Goal: Transaction & Acquisition: Purchase product/service

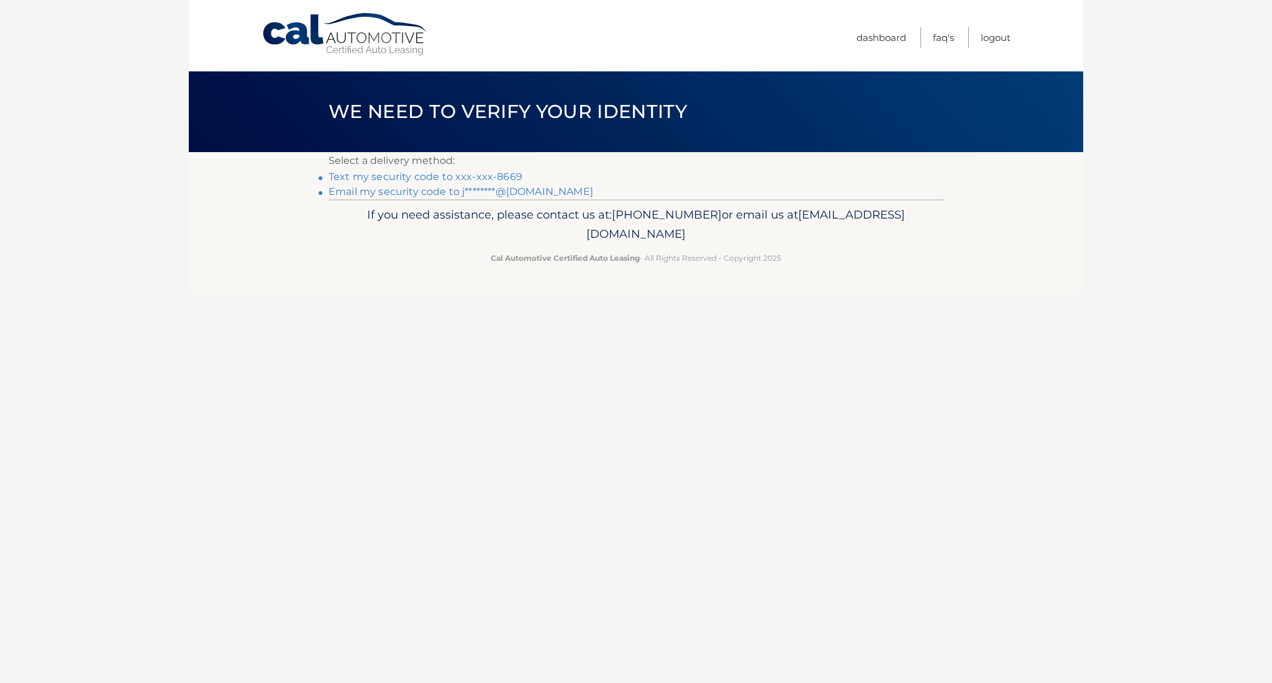
click at [410, 176] on link "Text my security code to xxx-xxx-8669" at bounding box center [425, 177] width 194 height 12
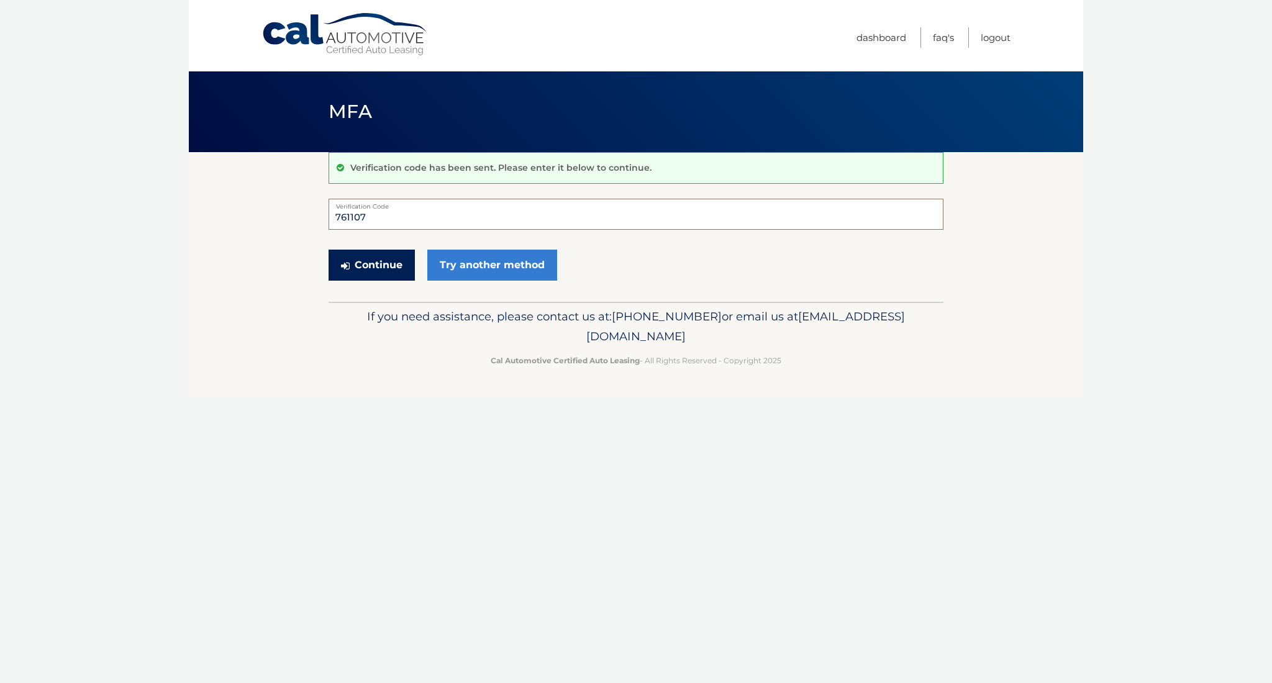
type input "761107"
click at [394, 270] on button "Continue" at bounding box center [371, 265] width 86 height 31
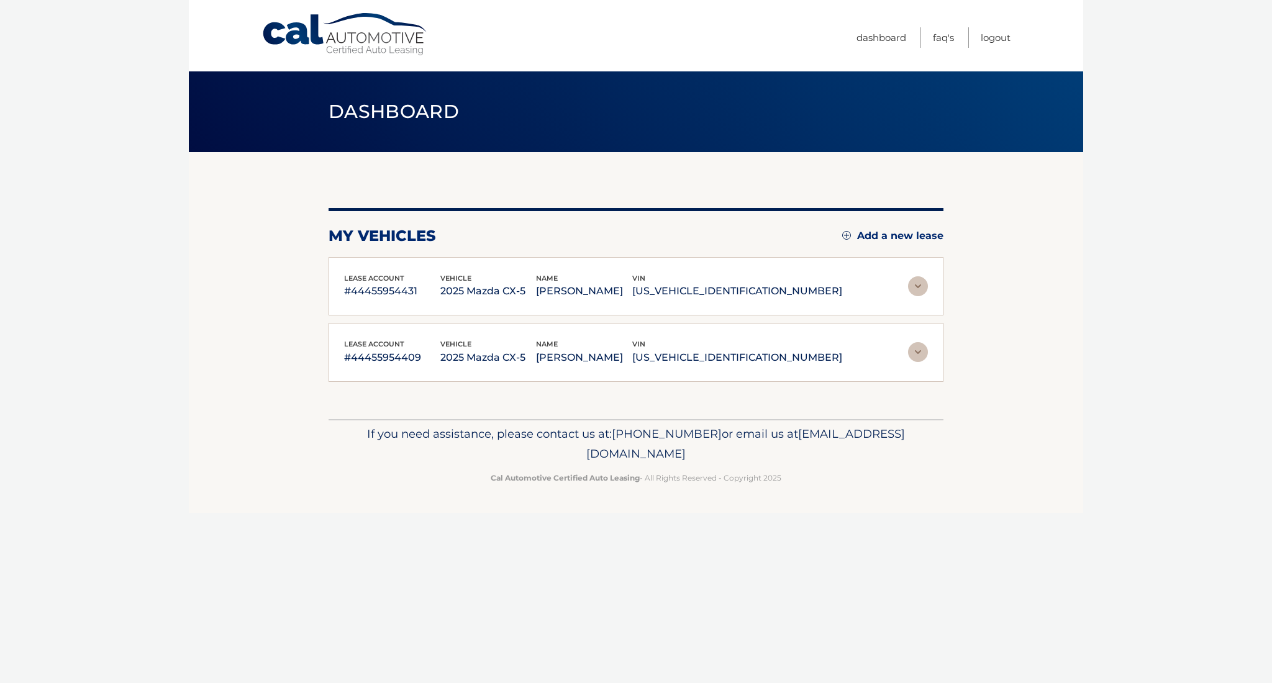
click at [919, 284] on img at bounding box center [918, 286] width 20 height 20
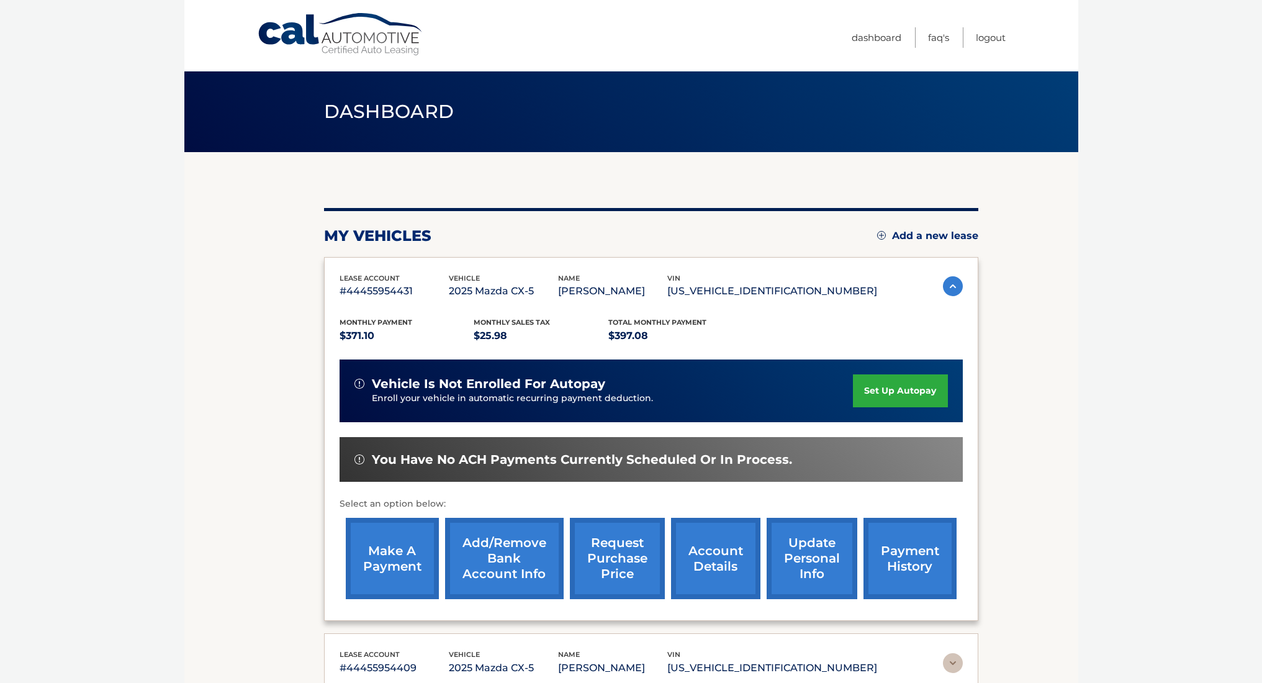
scroll to position [5, 0]
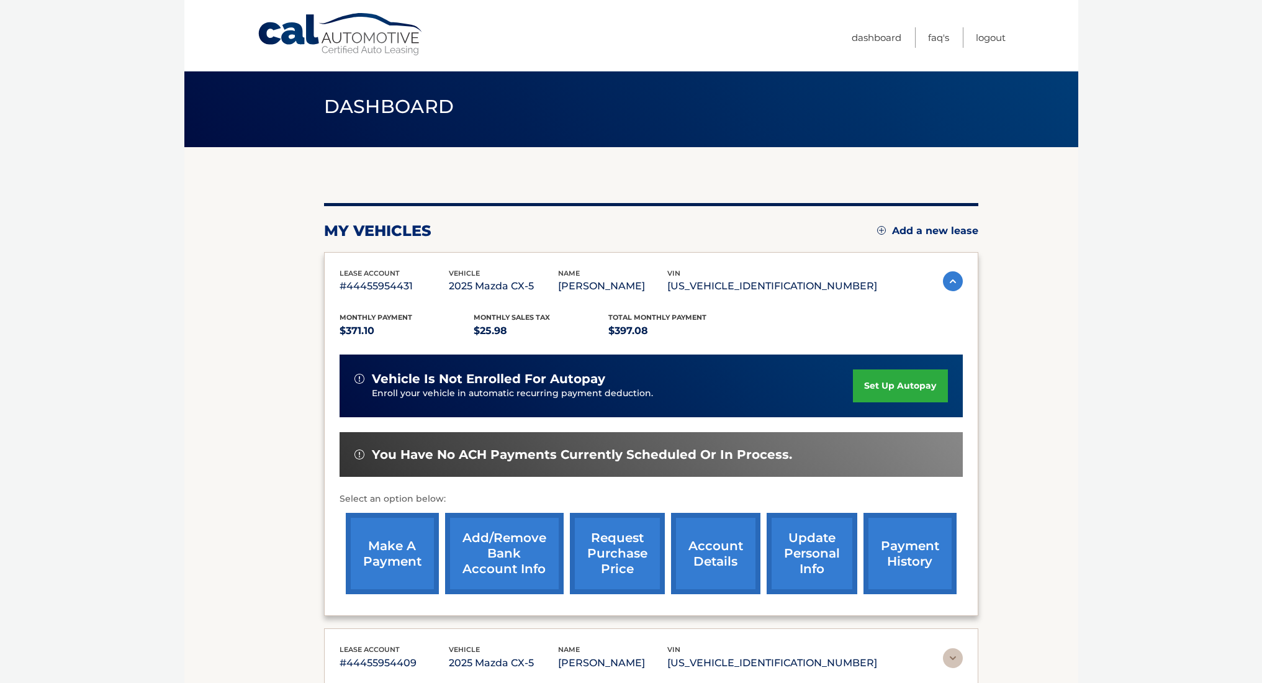
click at [397, 553] on link "make a payment" at bounding box center [392, 553] width 93 height 81
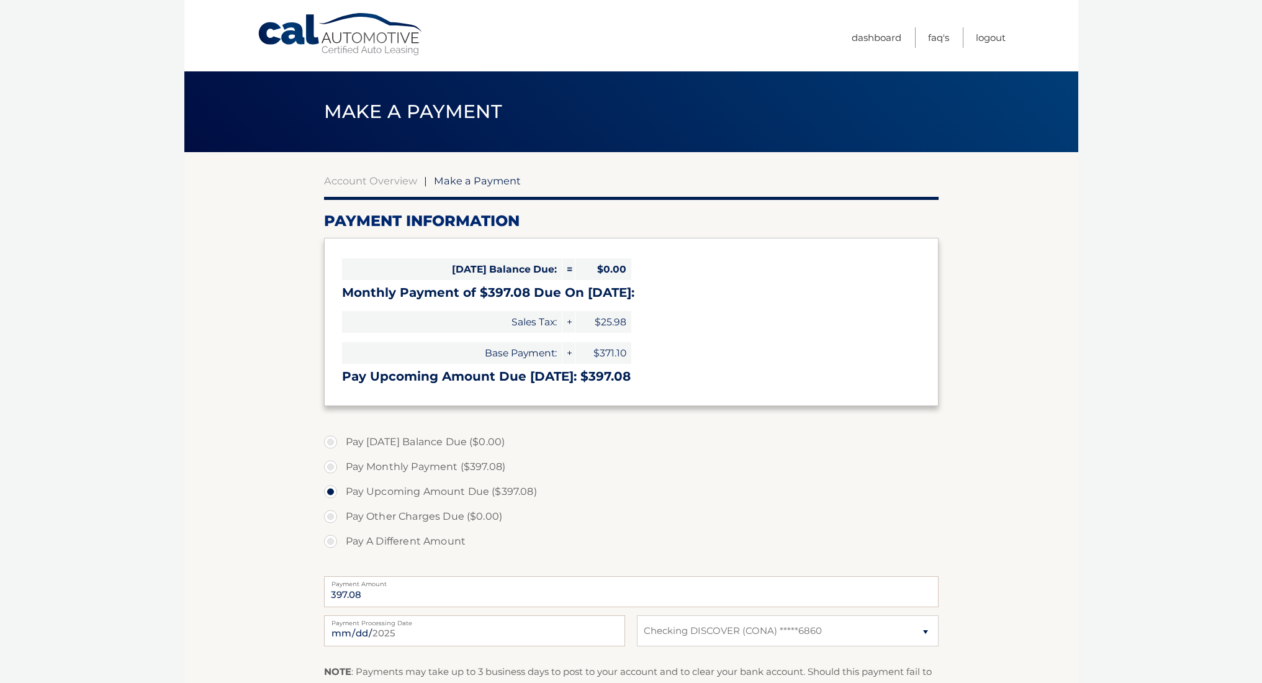
select select "YTFjMjliZjItMzc1YS00OTU2LWE0ZmYtNTE2YzdmODM4YjA1"
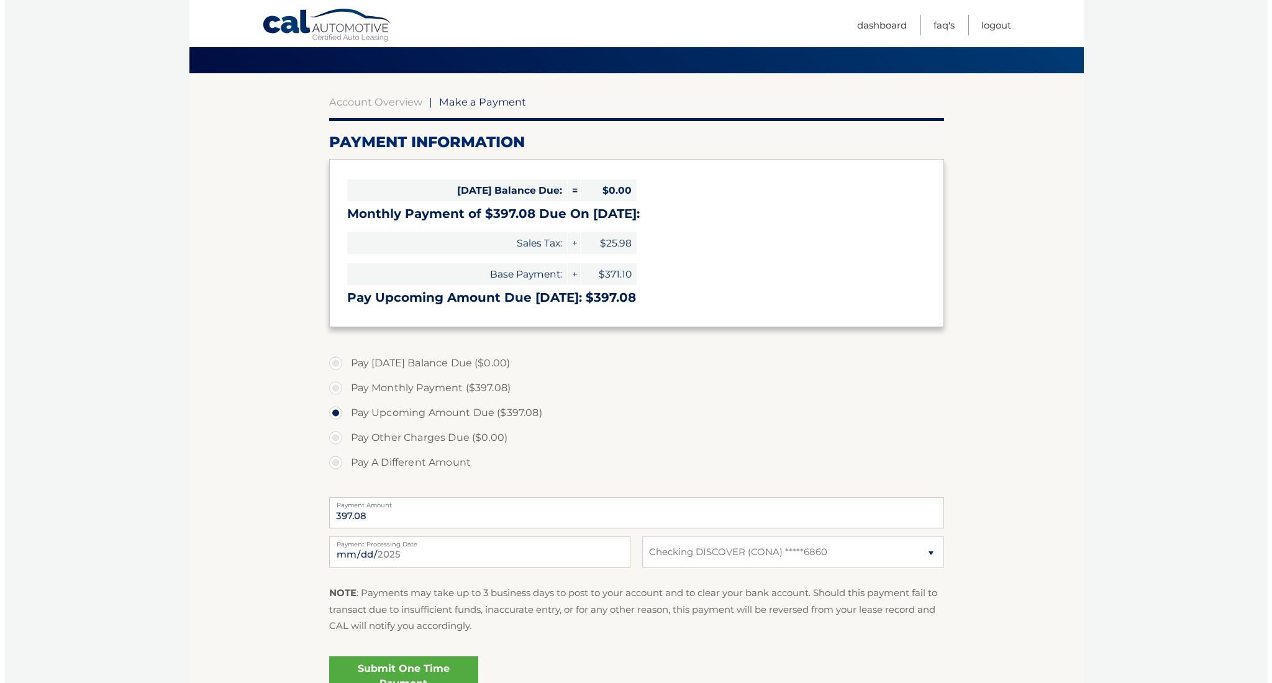
scroll to position [190, 0]
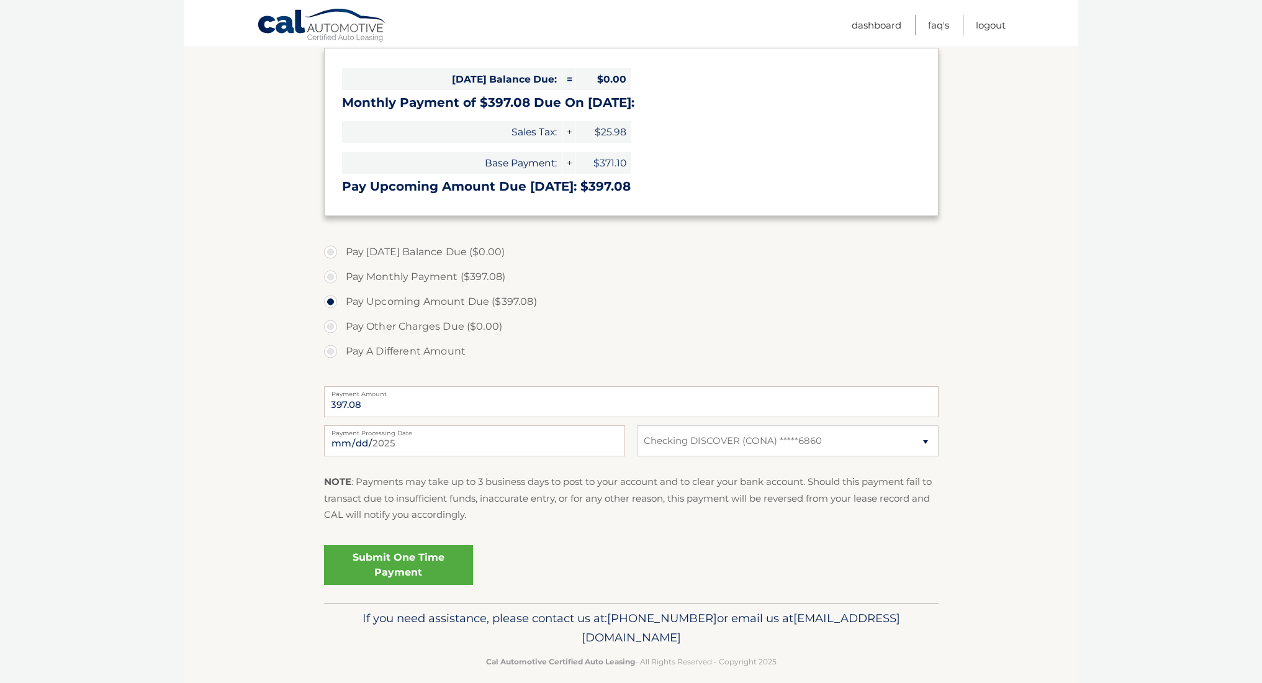
click at [410, 567] on link "Submit One Time Payment" at bounding box center [398, 565] width 149 height 40
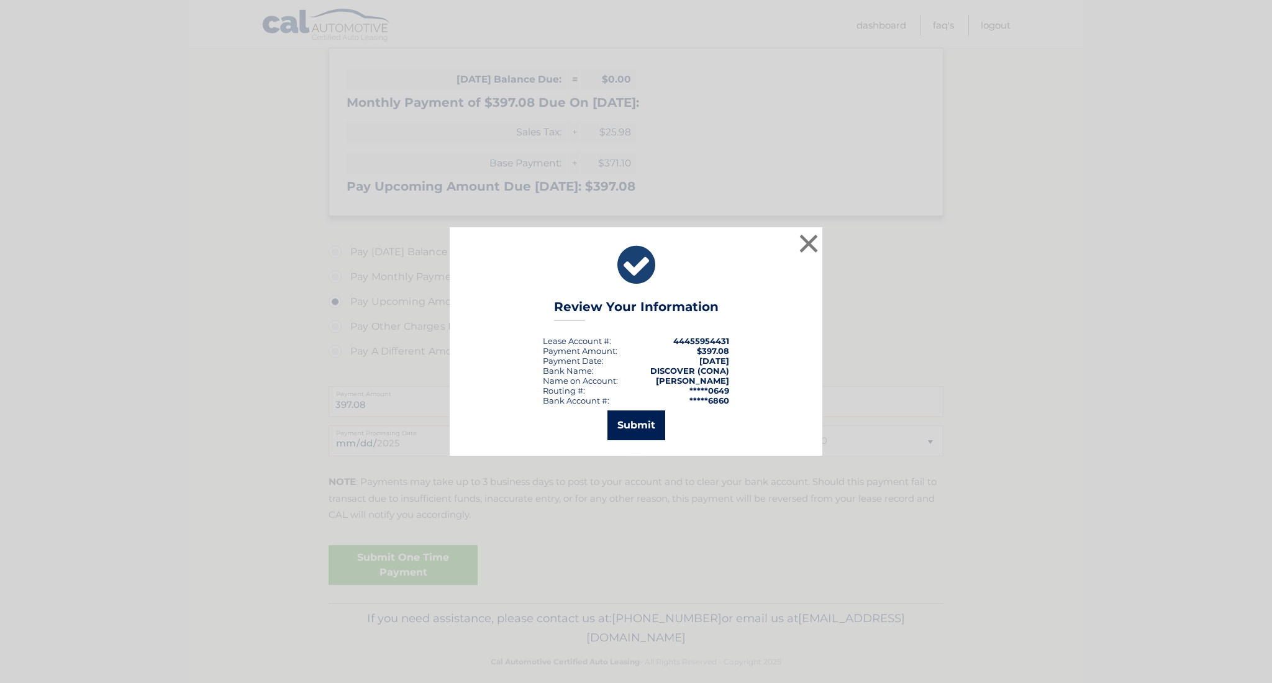
click at [635, 429] on button "Submit" at bounding box center [636, 425] width 58 height 30
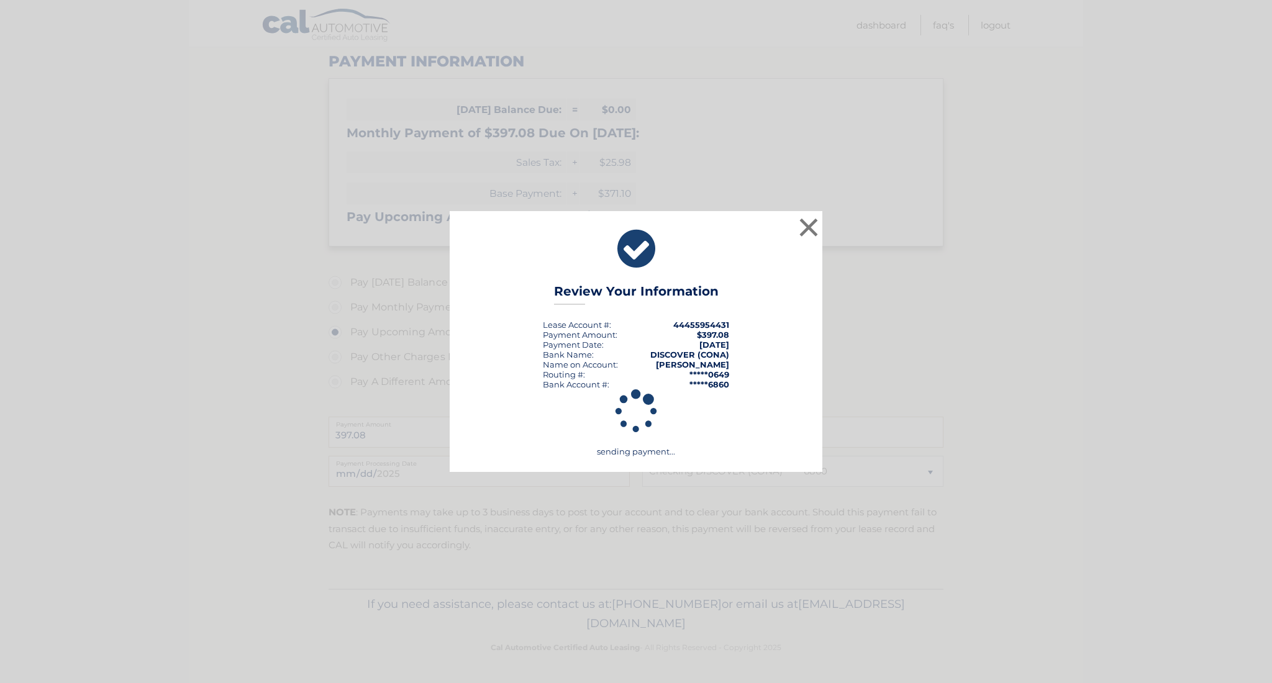
scroll to position [156, 0]
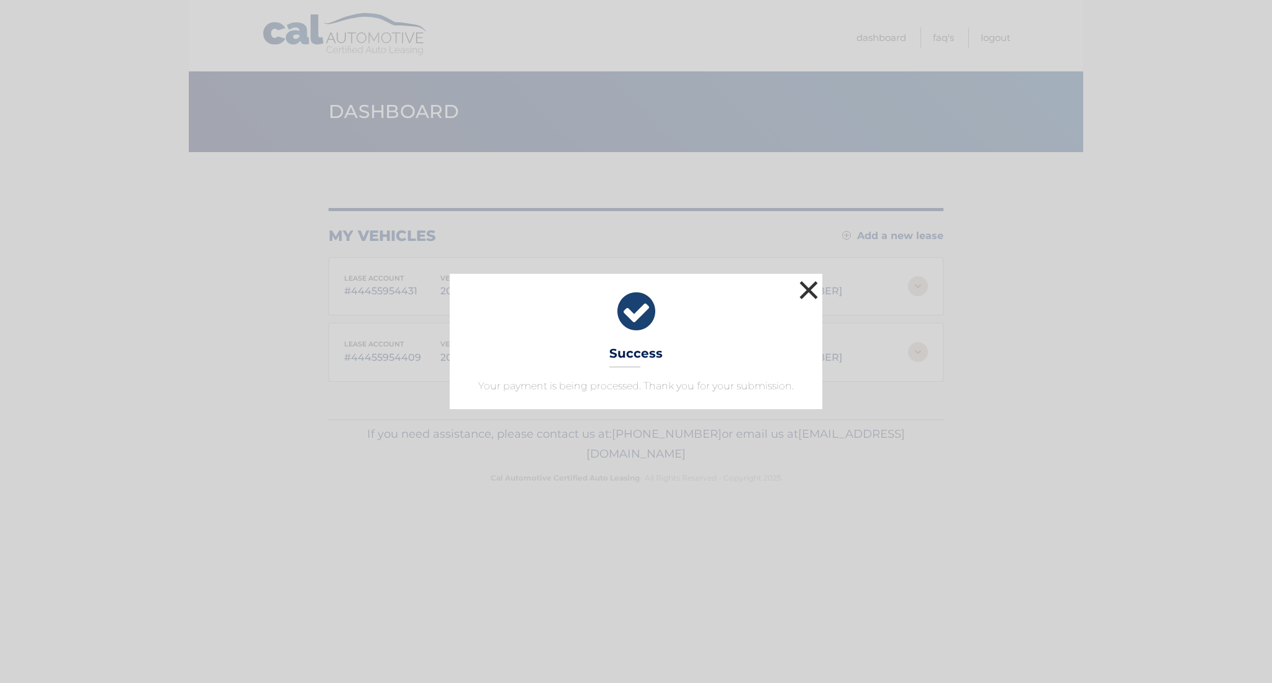
click at [808, 290] on button "×" at bounding box center [808, 290] width 25 height 25
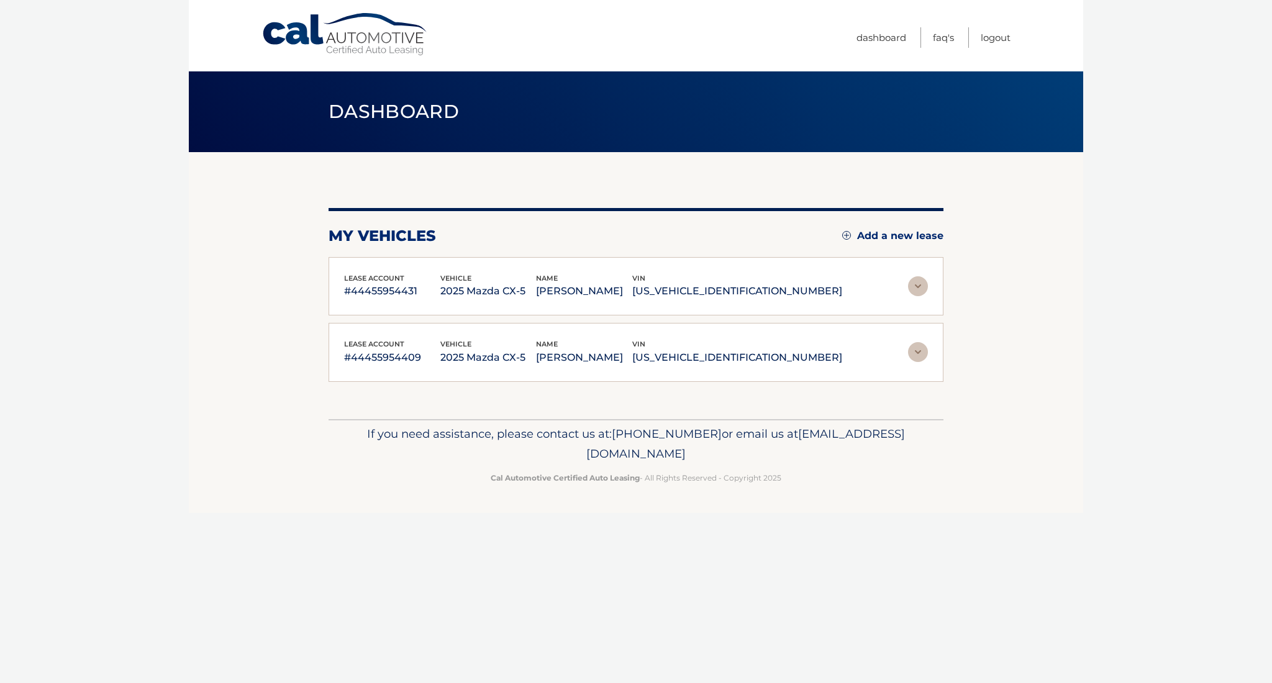
click at [917, 350] on img at bounding box center [918, 352] width 20 height 20
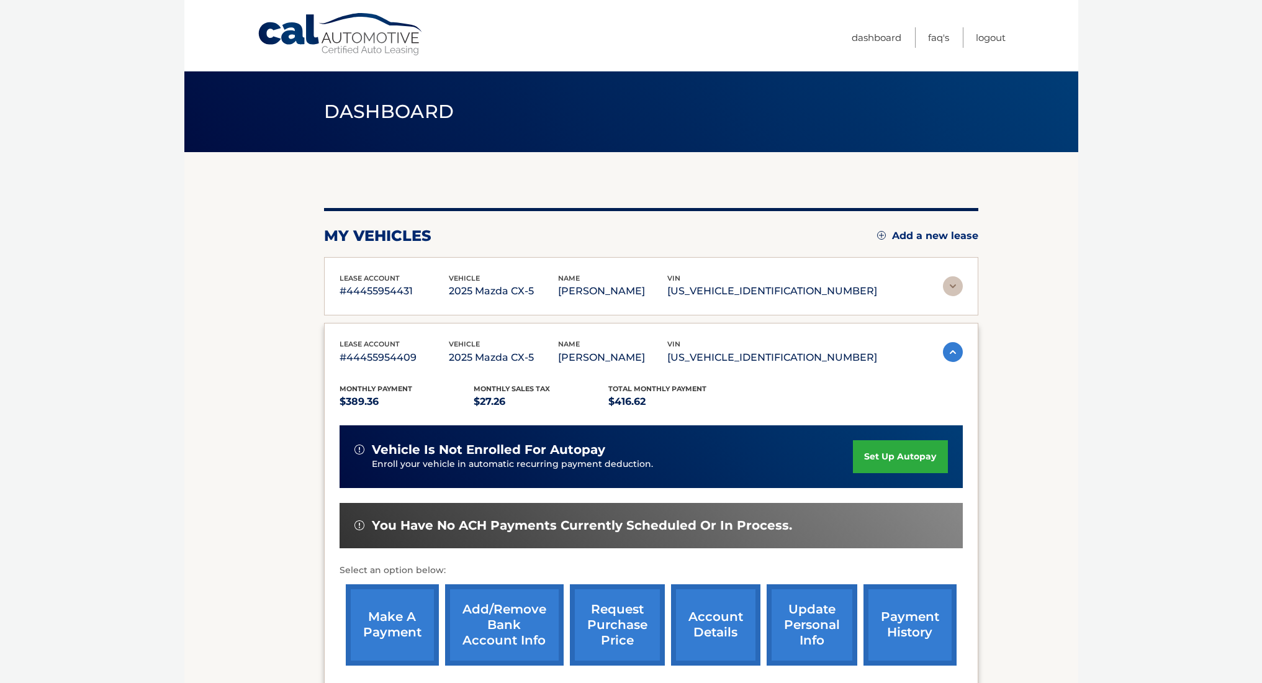
click at [397, 624] on link "make a payment" at bounding box center [392, 624] width 93 height 81
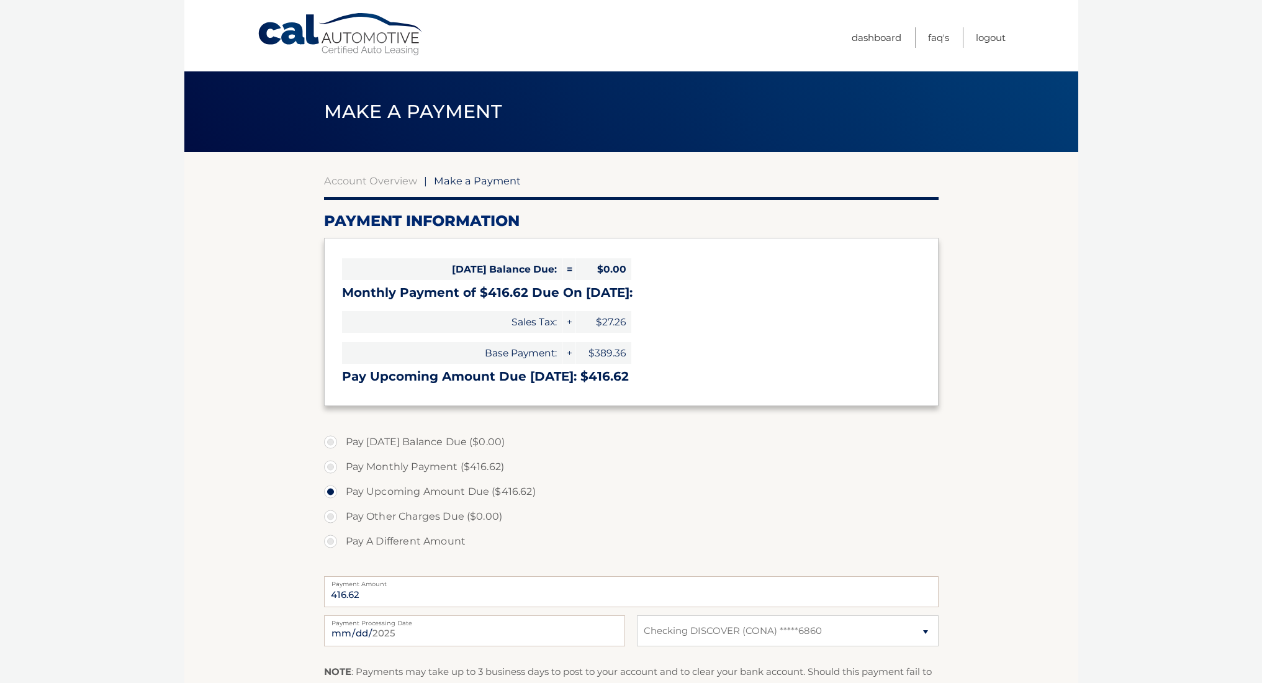
select select "Y2RhNzA2ZjgtZTk1YS00ZThhLWEyMmEtNGY4NTBiNWI5OTk5"
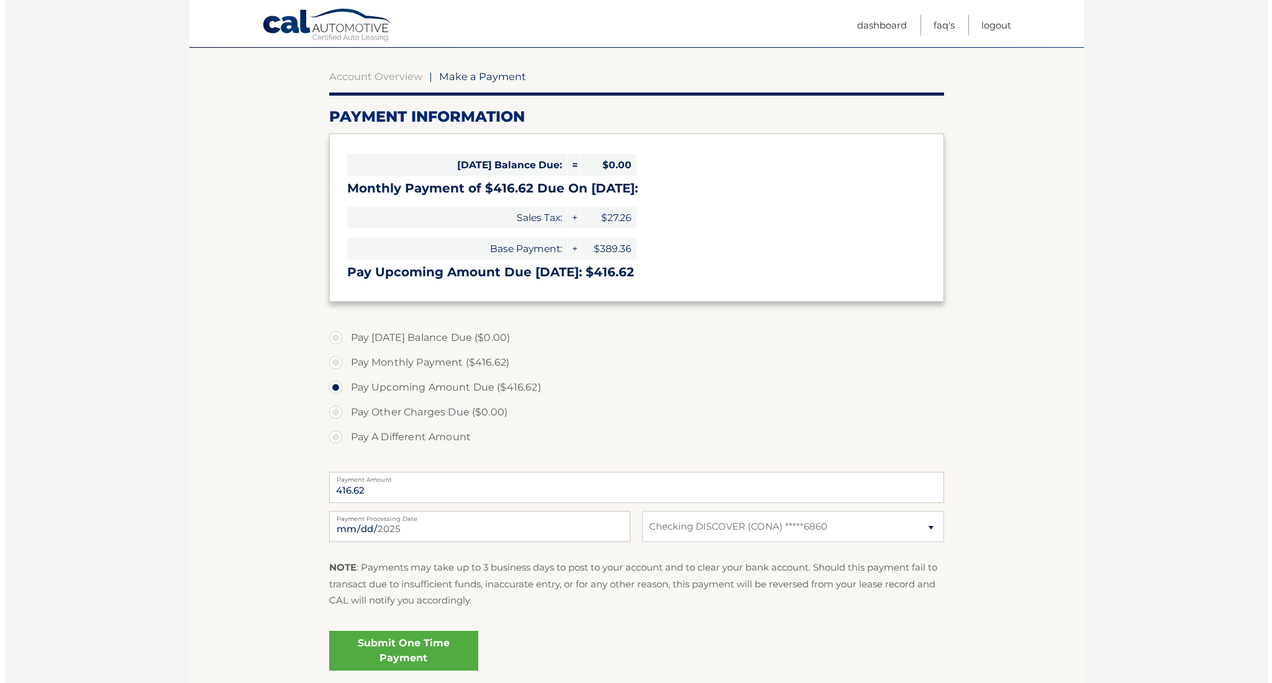
scroll to position [201, 0]
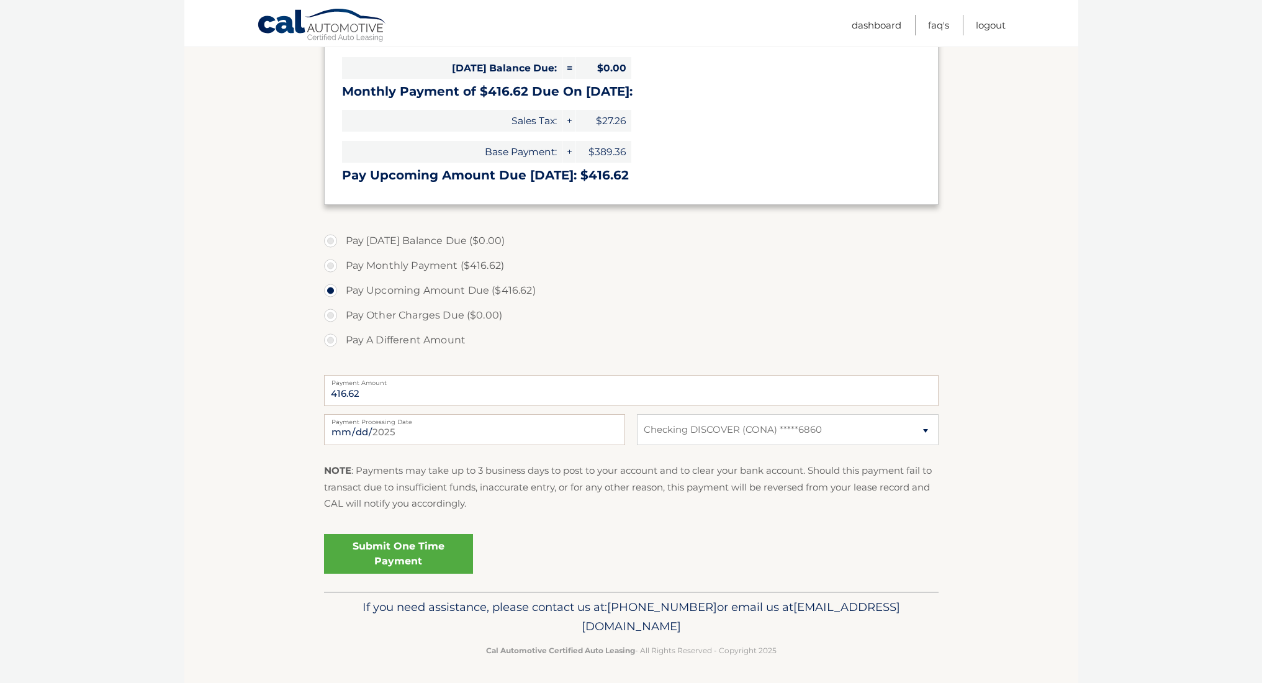
click at [412, 556] on link "Submit One Time Payment" at bounding box center [398, 554] width 149 height 40
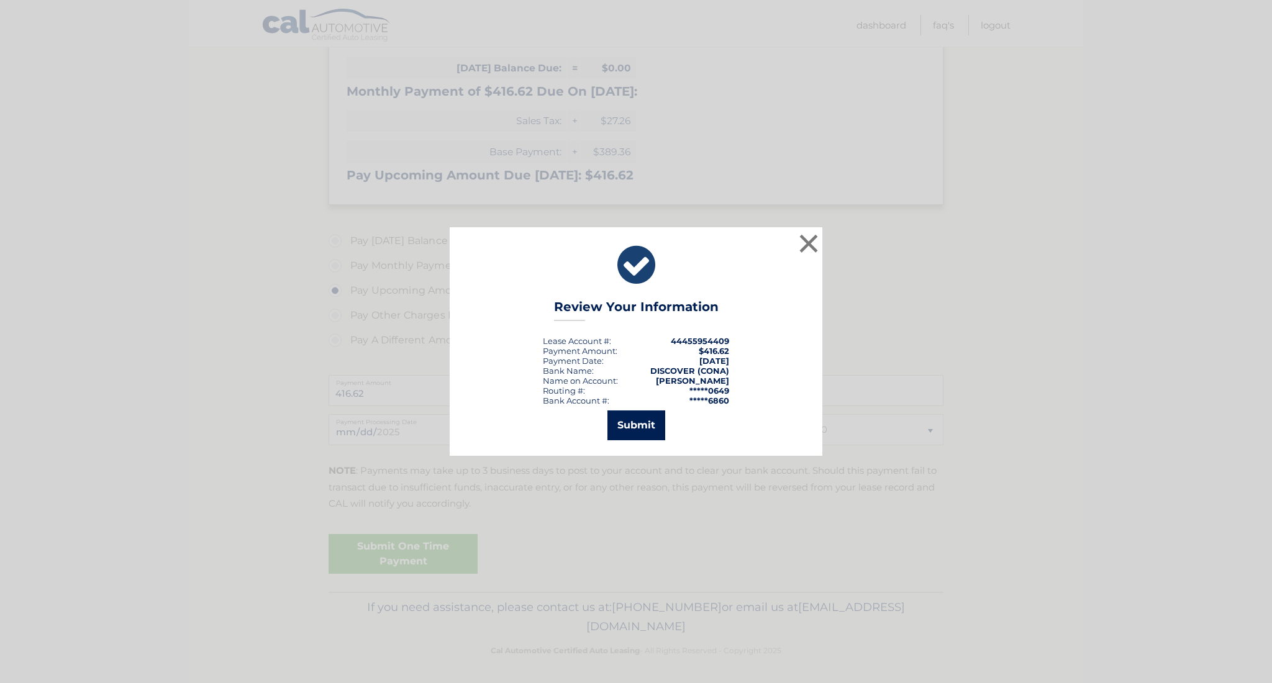
click at [636, 423] on button "Submit" at bounding box center [636, 425] width 58 height 30
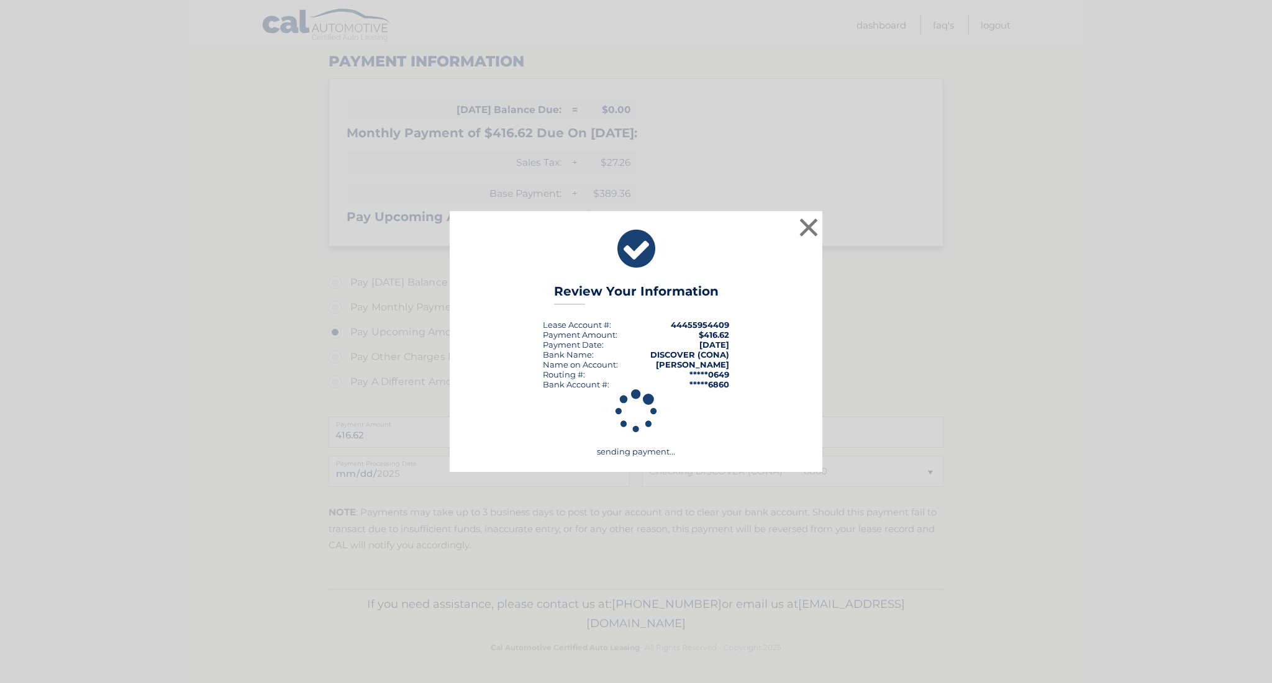
scroll to position [156, 0]
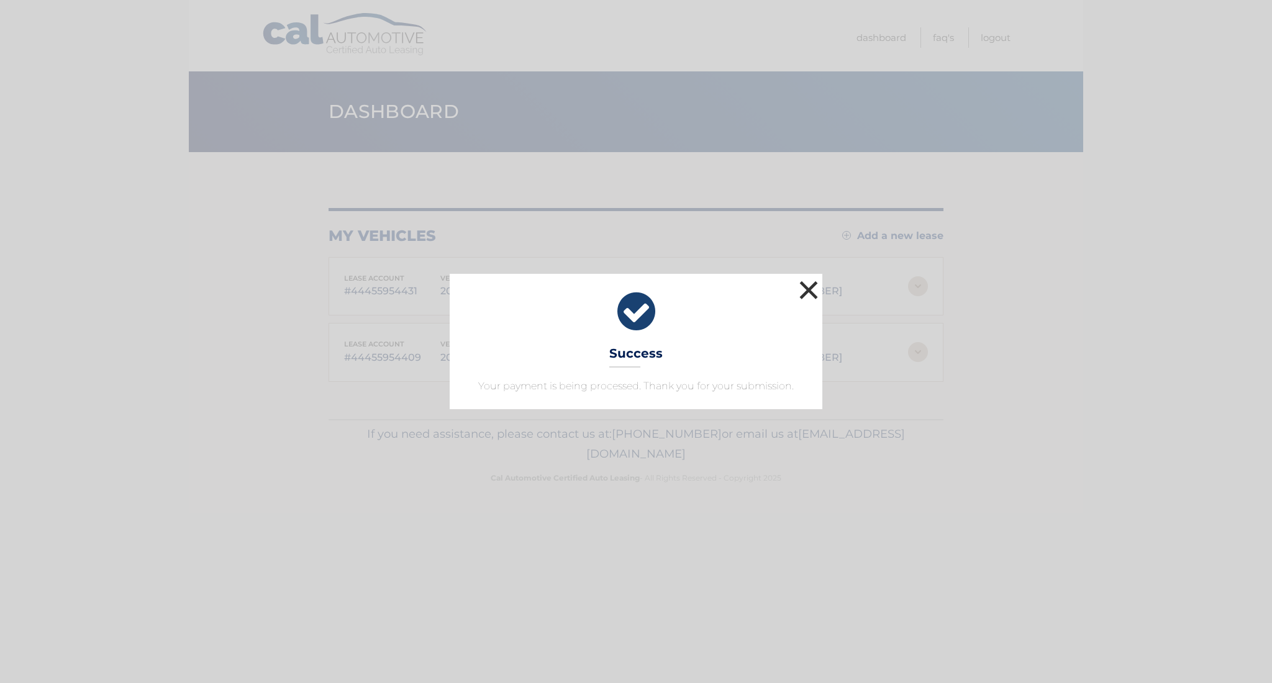
click at [807, 290] on button "×" at bounding box center [808, 290] width 25 height 25
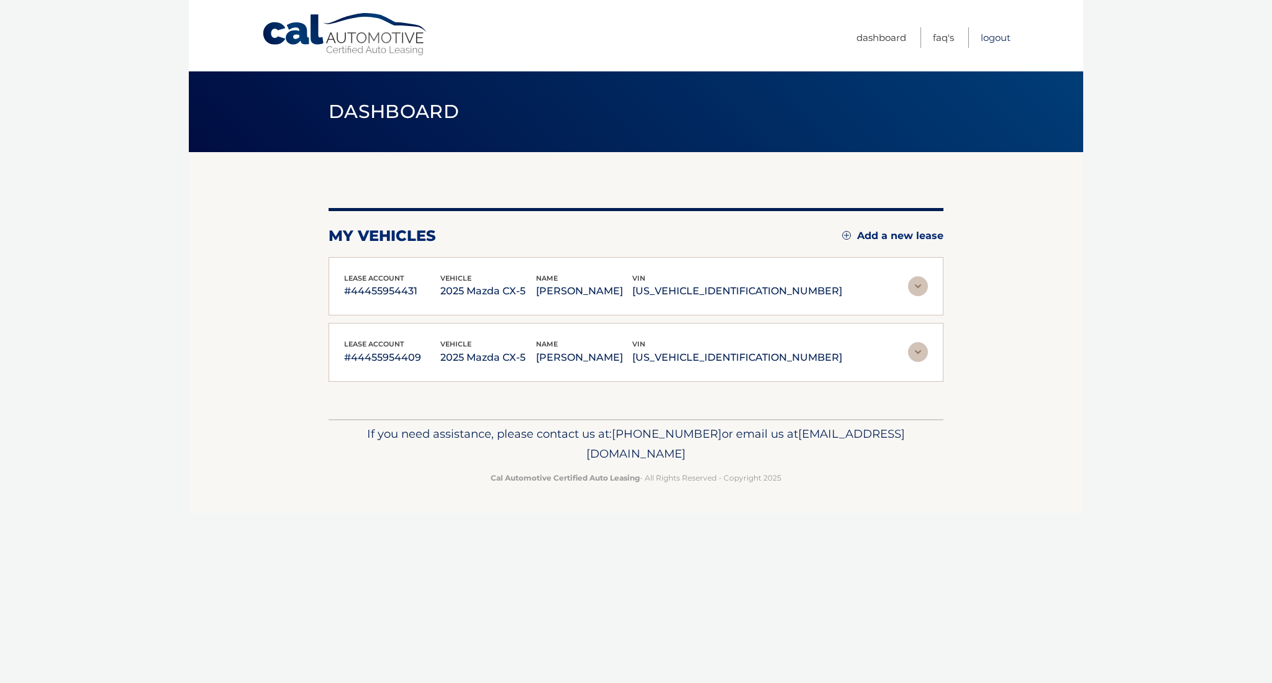
click at [991, 35] on link "Logout" at bounding box center [995, 37] width 30 height 20
